Goal: Information Seeking & Learning: Get advice/opinions

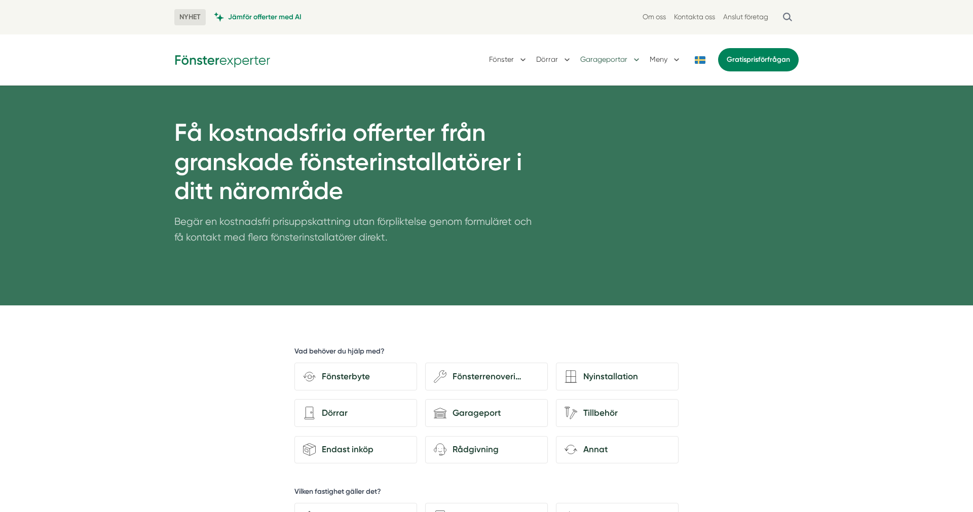
click at [635, 60] on button "Garageportar" at bounding box center [610, 60] width 61 height 26
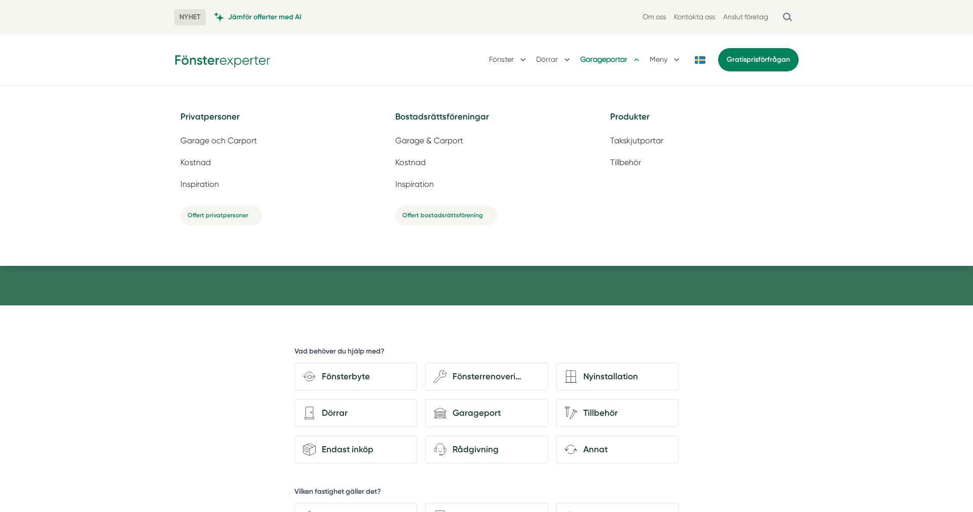
click at [635, 60] on button "Garageportar" at bounding box center [610, 60] width 61 height 26
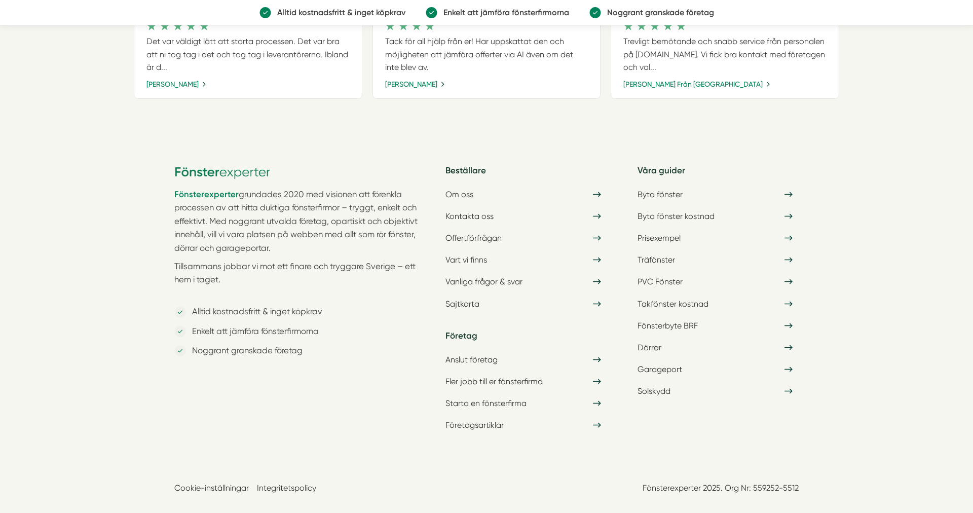
scroll to position [1418, 0]
click at [479, 279] on link "Vanliga frågor & svar" at bounding box center [522, 281] width 167 height 18
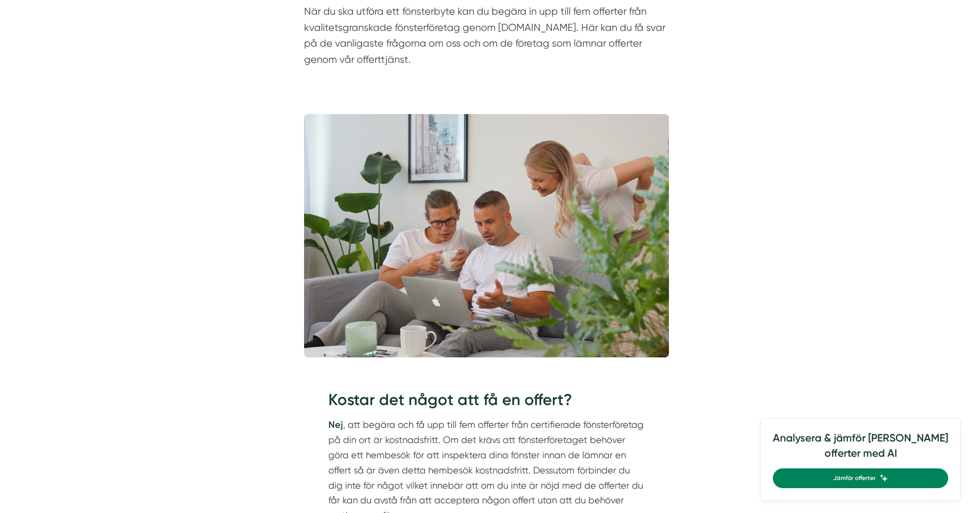
scroll to position [462, 0]
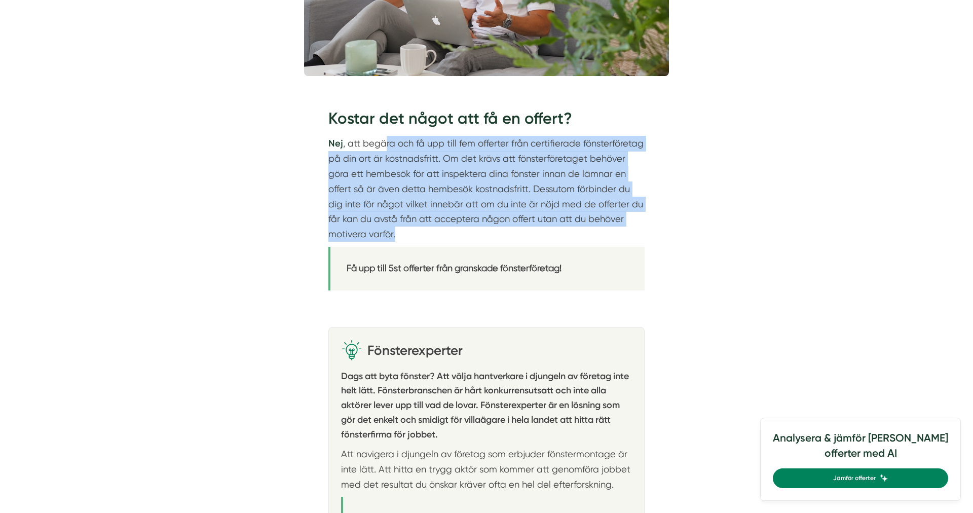
drag, startPoint x: 383, startPoint y: 140, endPoint x: 508, endPoint y: 226, distance: 150.8
click at [508, 226] on p "Nej , att begära och få upp till fem offerter från certifierade fönsterföretag …" at bounding box center [486, 189] width 316 height 106
drag, startPoint x: 442, startPoint y: 148, endPoint x: 476, endPoint y: 234, distance: 92.3
click at [476, 234] on p "Nej , att begära och få upp till fem offerter från certifierade fönsterföretag …" at bounding box center [486, 189] width 316 height 106
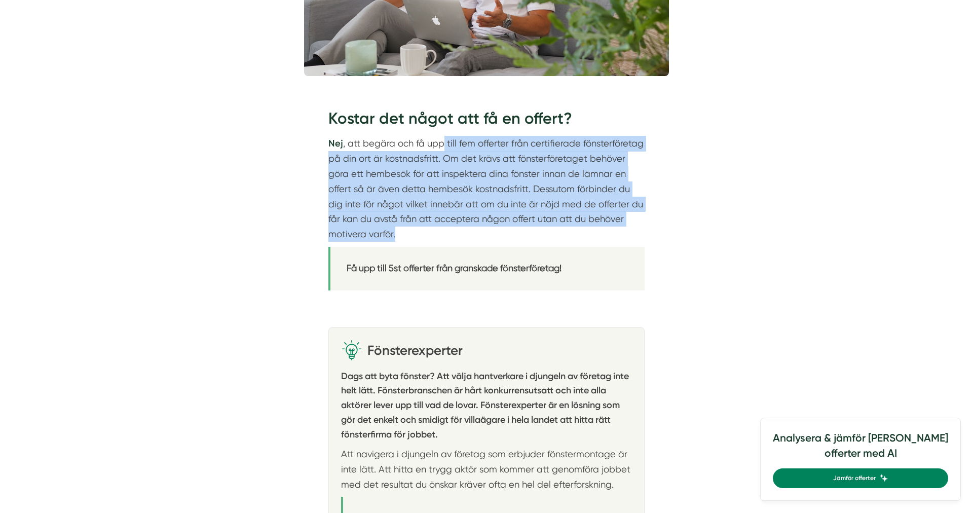
click at [476, 234] on p "Nej , att begära och få upp till fem offerter från certifierade fönsterföretag …" at bounding box center [486, 189] width 316 height 106
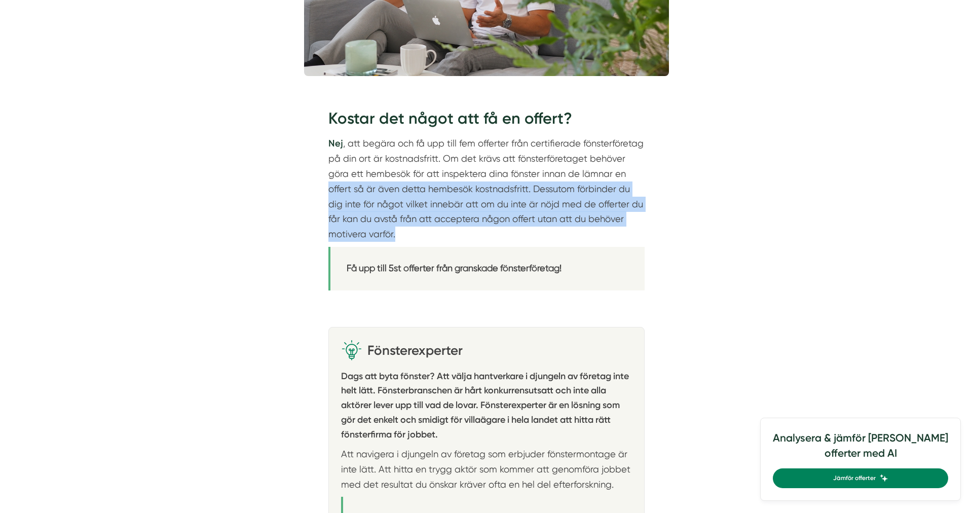
drag, startPoint x: 476, startPoint y: 234, endPoint x: 659, endPoint y: 180, distance: 190.5
click at [659, 180] on div "Kostar det något att få en offert? Nej , att begära och få upp till fem offerte…" at bounding box center [486, 201] width 365 height 219
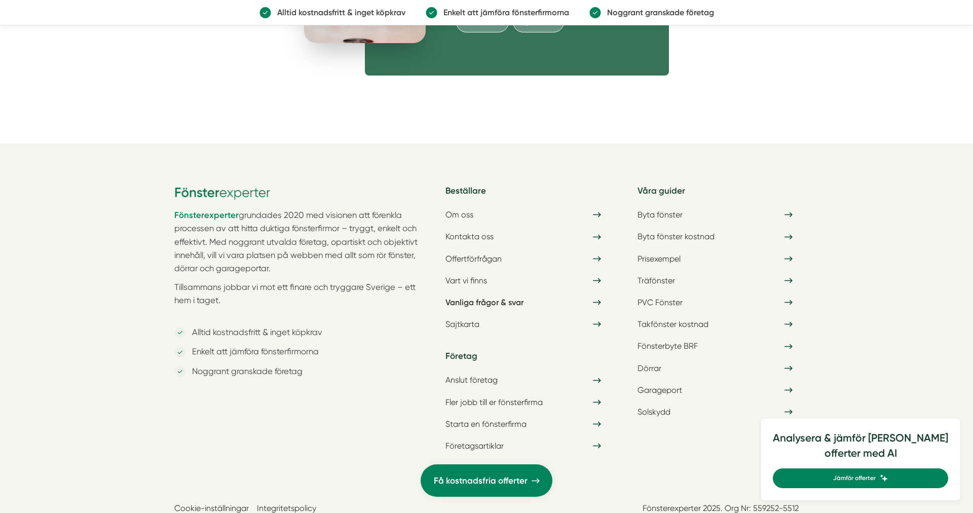
scroll to position [3205, 0]
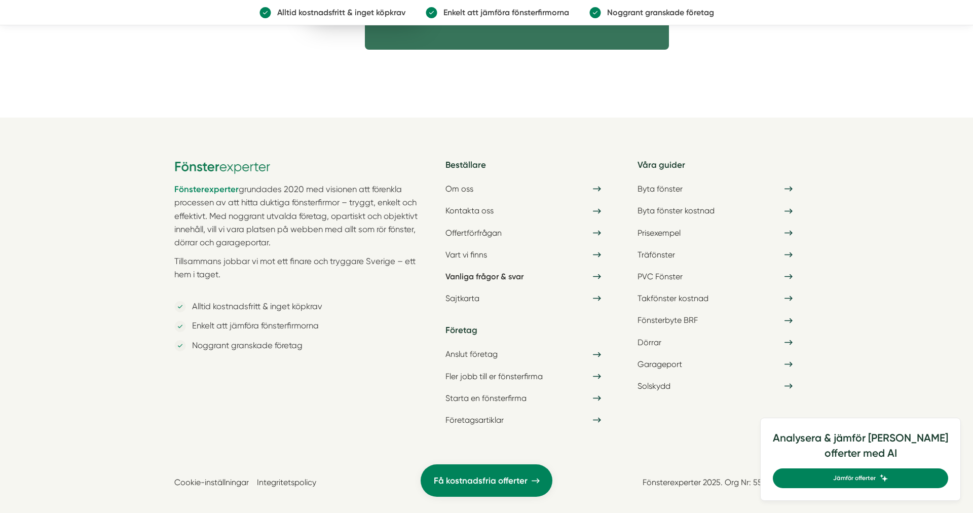
click at [264, 387] on div "Fönsterexperter grundades 2020 med visionen att förenkla processen av att hitta…" at bounding box center [300, 295] width 253 height 275
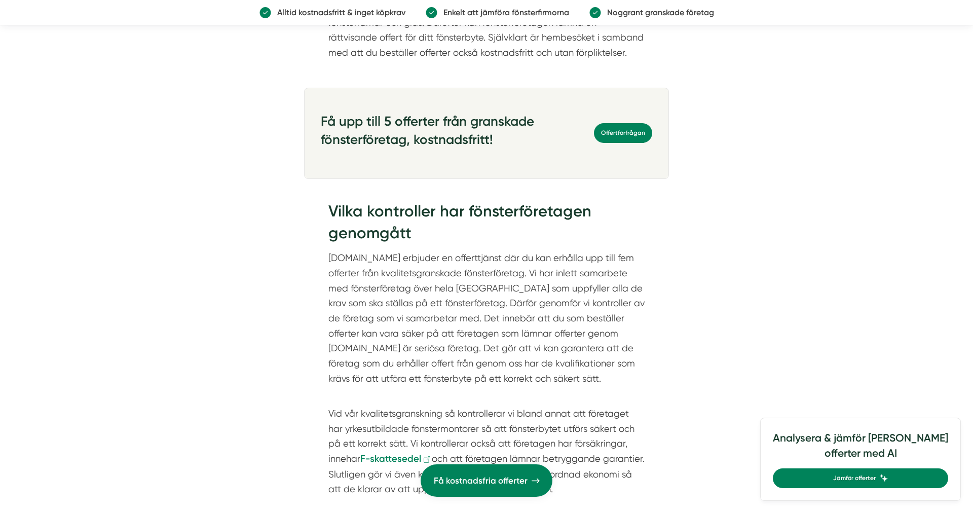
scroll to position [2029, 0]
